Goal: Transaction & Acquisition: Purchase product/service

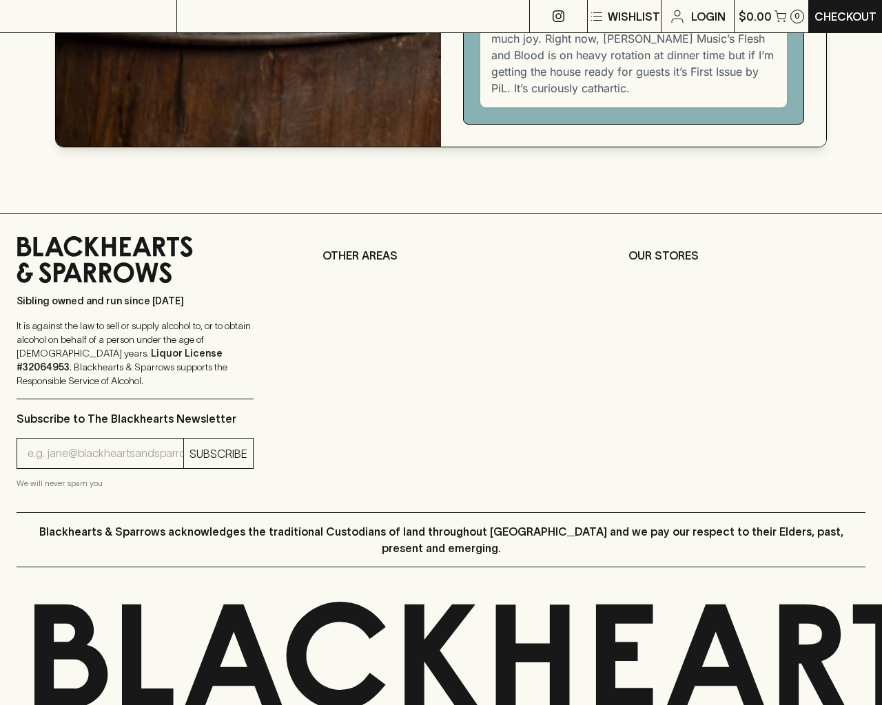
scroll to position [1865, 0]
type input "[EMAIL_ADDRESS]"
type input "1"
type input "e"
type input "Elderton E Series Chardonnay 2023"
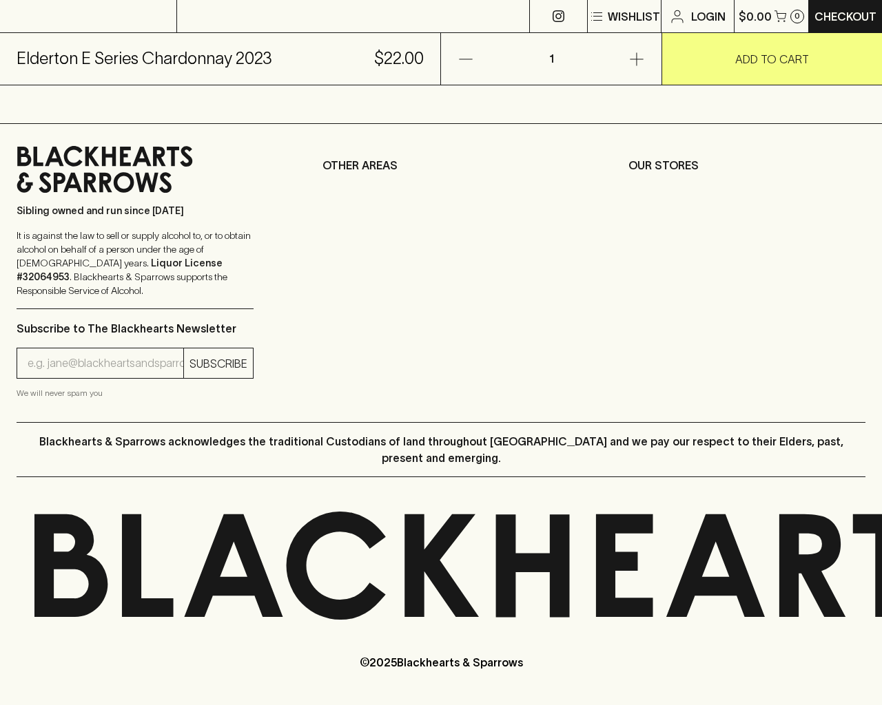
scroll to position [556, 0]
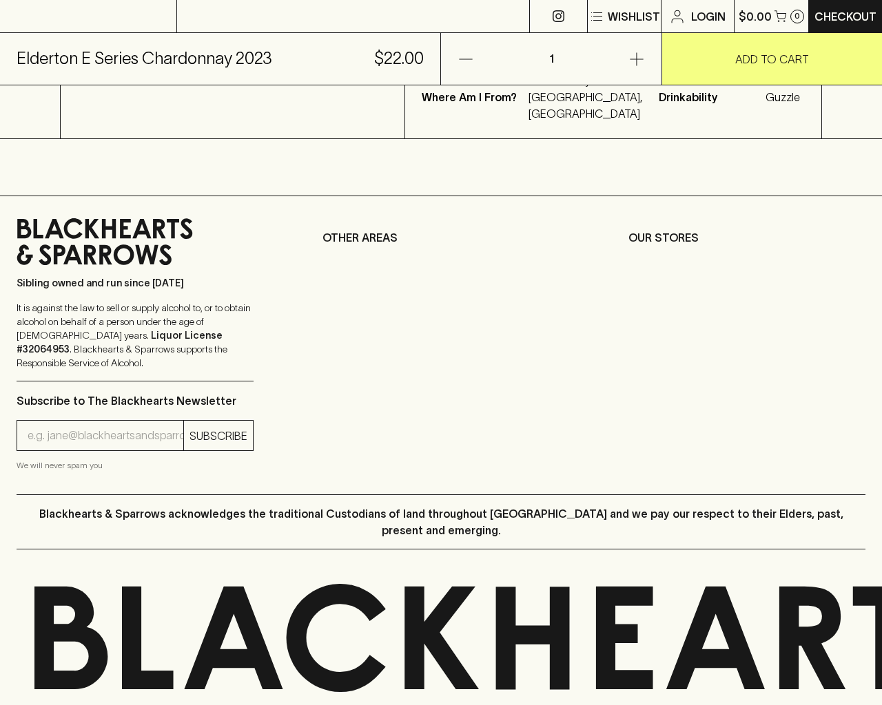
type input "e"
type input "Elderton E Series Chardonnay 2023"
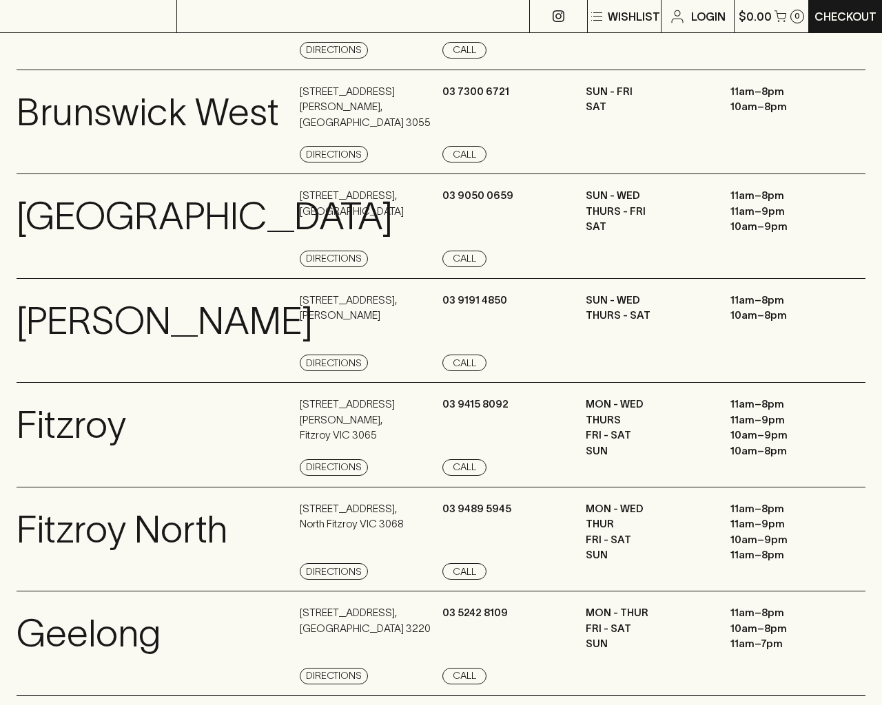
scroll to position [1574, 0]
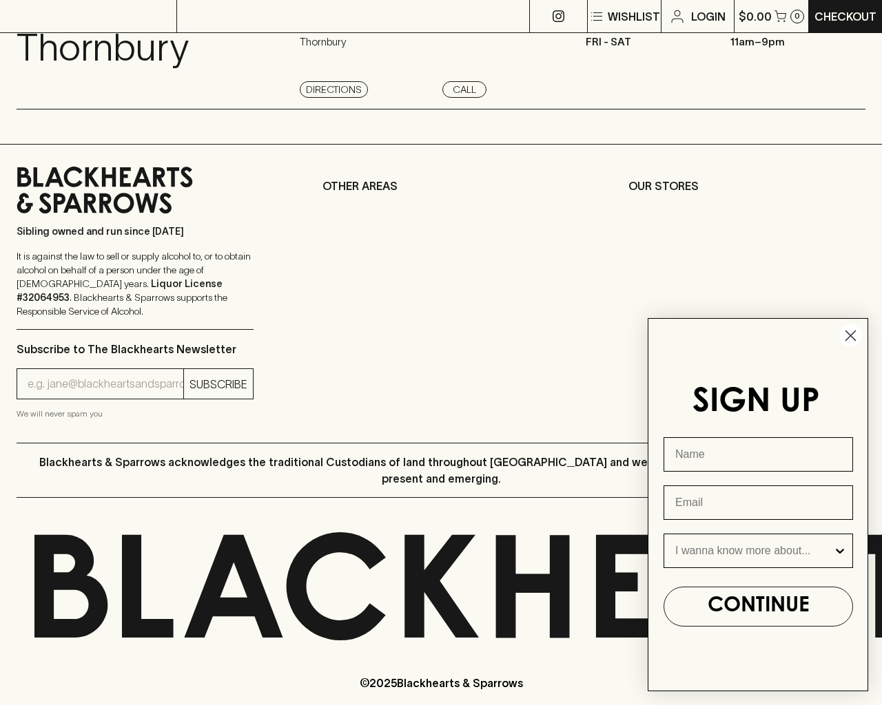
type input "e"
type input "[EMAIL_ADDRESS]"
type input "e"
